Goal: Task Accomplishment & Management: Use online tool/utility

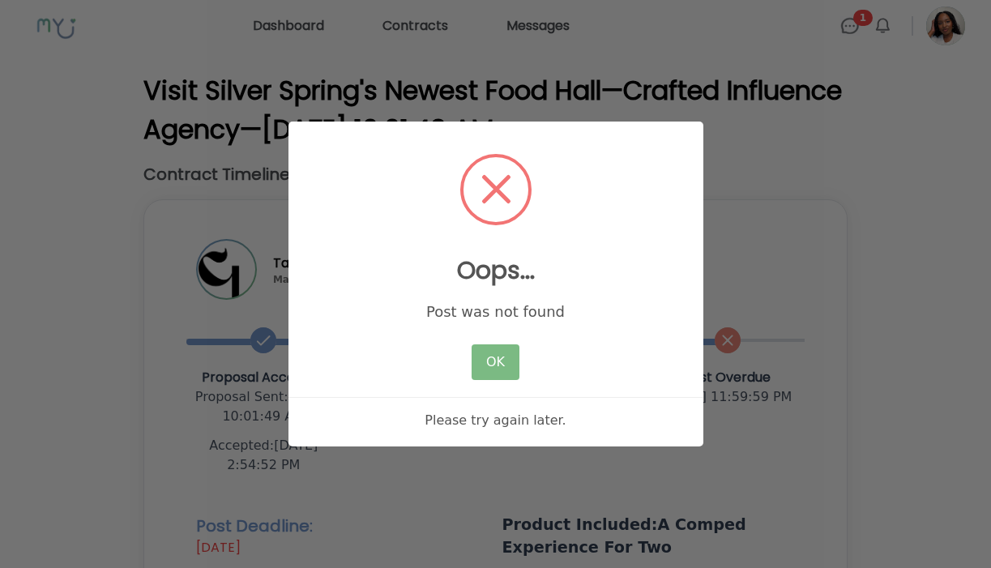
scroll to position [183, 0]
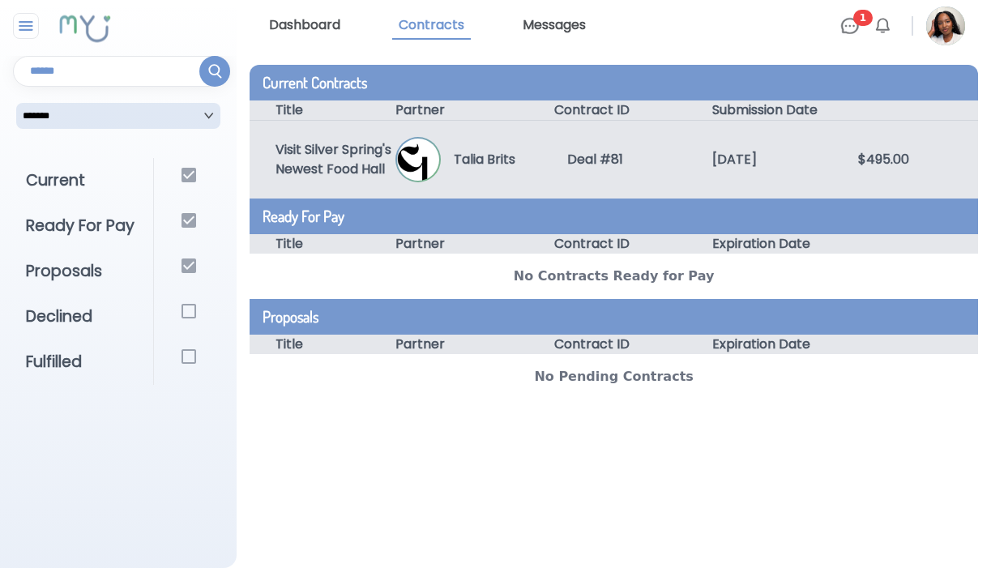
click at [499, 163] on p "Talia Brits" at bounding box center [478, 159] width 75 height 19
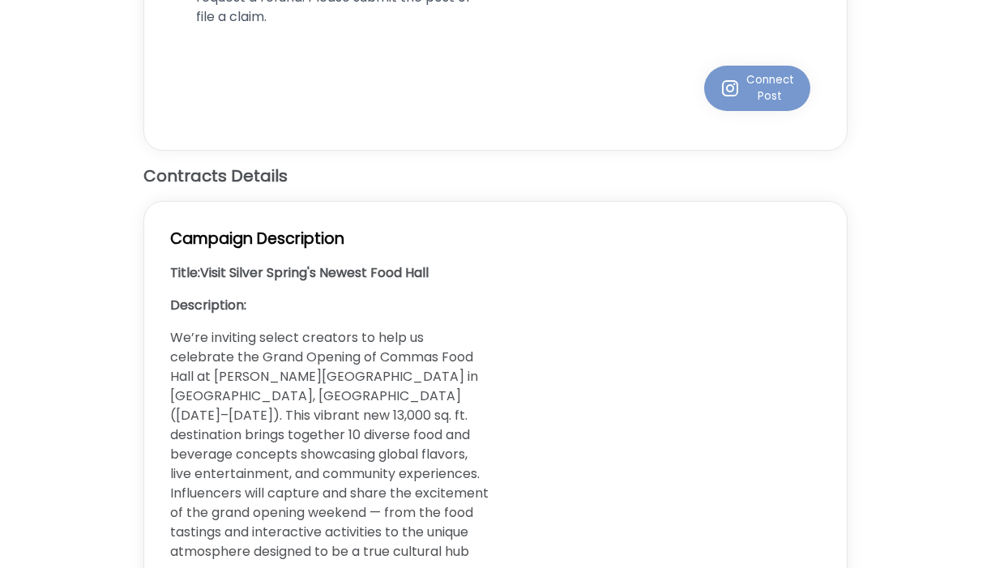
scroll to position [632, 0]
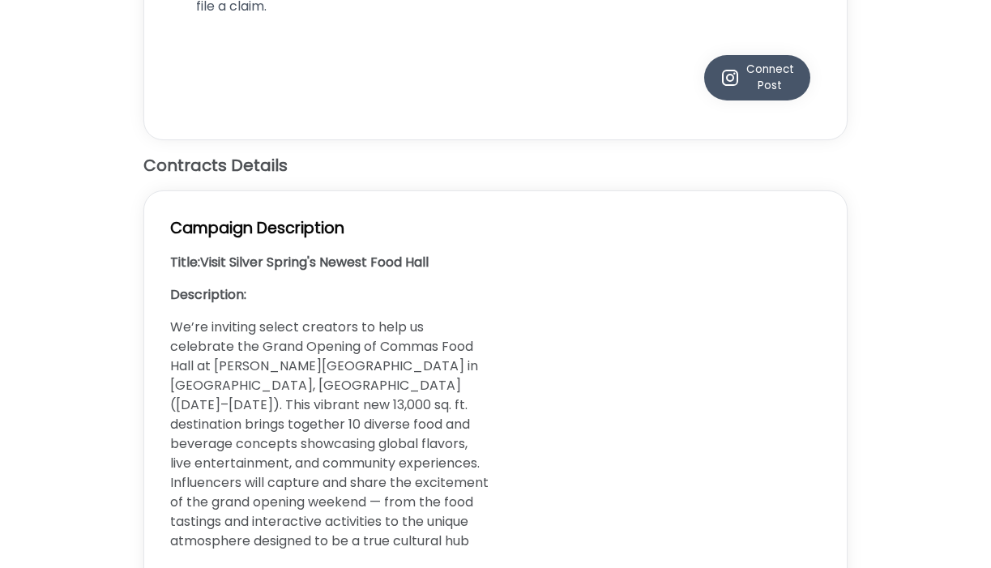
click at [746, 77] on div "Connect Post" at bounding box center [758, 78] width 74 height 32
